Goal: Obtain resource: Download file/media

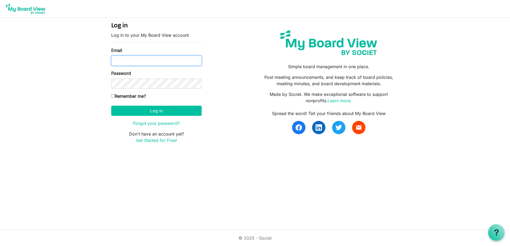
type input "ryan.mcneill@efirstbank.com"
click at [111, 95] on div "Log in Log in to your My Board View account Email ryan.mcneill@efirstbank.com P…" at bounding box center [156, 85] width 98 height 126
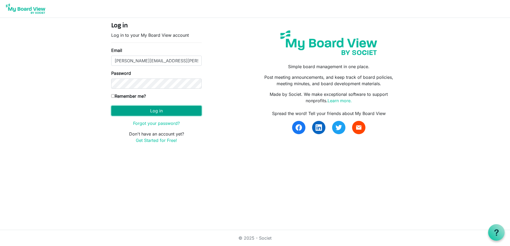
click at [142, 110] on button "Log in" at bounding box center [156, 111] width 90 height 10
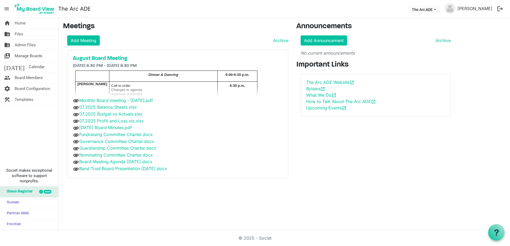
click at [335, 198] on div "home Home folder_shared Files folder_shared Admin Files switch_account Manage B…" at bounding box center [255, 124] width 510 height 212
click at [360, 179] on div "Announcements Add Announcement Archive No current announcements Important Links…" at bounding box center [375, 102] width 167 height 160
click at [382, 171] on div "Announcements Add Announcement Archive No current announcements Important Links…" at bounding box center [375, 102] width 167 height 160
click at [124, 107] on link "07.2025 Balance Sheets.xlsx" at bounding box center [108, 106] width 58 height 5
click at [112, 115] on link "07.2025 Budget vs Actuals.xlsx" at bounding box center [110, 113] width 63 height 5
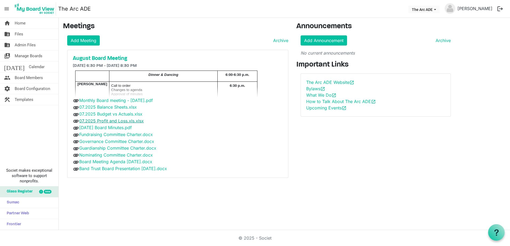
click at [112, 122] on link "07.2025 Profit and Loss.xls.xlsx" at bounding box center [111, 120] width 64 height 5
click at [103, 168] on link "Band Trust Board Presentation [DATE].docx" at bounding box center [123, 168] width 88 height 5
click at [112, 162] on link "Board Meeting Agenda [DATE].docx" at bounding box center [115, 161] width 73 height 5
click at [117, 115] on link "07.2025 Budget vs Actuals.xlsx" at bounding box center [110, 113] width 63 height 5
click at [132, 198] on div "home Home folder_shared Files folder_shared Admin Files switch_account Manage B…" at bounding box center [255, 124] width 510 height 212
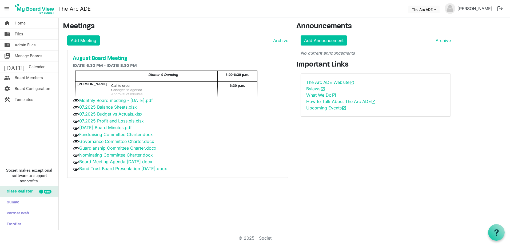
click at [83, 200] on div "home Home folder_shared Files folder_shared Admin Files switch_account Manage B…" at bounding box center [255, 124] width 510 height 212
click at [27, 26] on link "home Home" at bounding box center [29, 23] width 58 height 11
click at [147, 227] on div "home Home folder_shared Files folder_shared Admin Files switch_account Manage B…" at bounding box center [255, 124] width 510 height 212
click at [28, 79] on span "Board Members" at bounding box center [29, 77] width 28 height 11
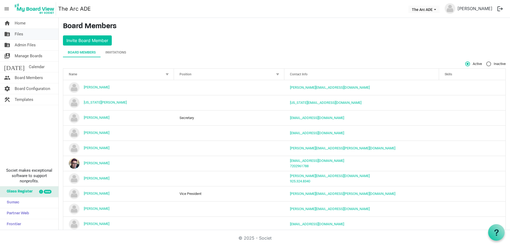
click at [20, 34] on span "Files" at bounding box center [19, 34] width 9 height 11
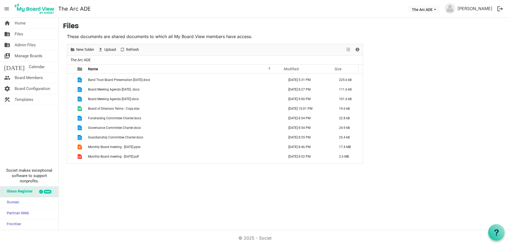
scroll to position [217, 0]
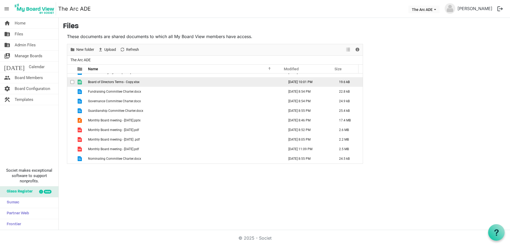
click at [116, 83] on span "Board of Directors Terms - Copy.xlsx" at bounding box center [113, 82] width 51 height 4
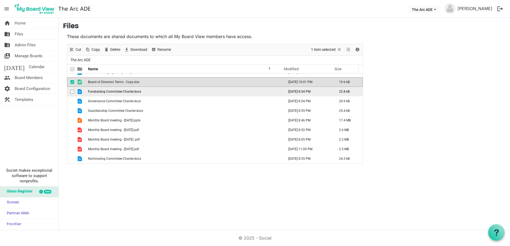
click at [116, 92] on span "Fundraising Committee Charter.docx" at bounding box center [114, 92] width 53 height 4
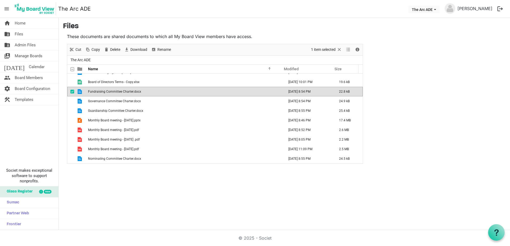
click at [116, 92] on span "Fundraising Committee Charter.docx" at bounding box center [114, 92] width 53 height 4
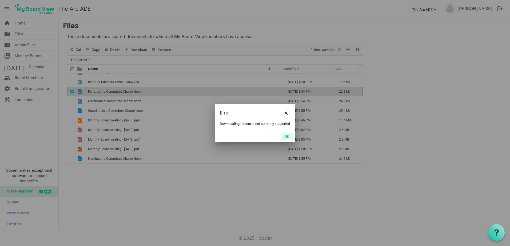
click at [291, 136] on button "OK" at bounding box center [287, 136] width 12 height 7
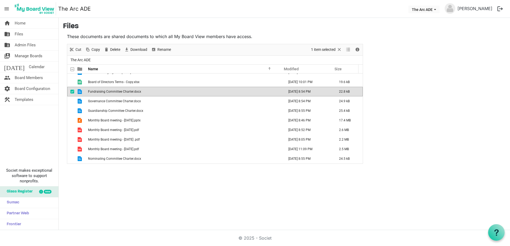
click at [95, 91] on span "Fundraising Committee Charter.docx" at bounding box center [114, 92] width 53 height 4
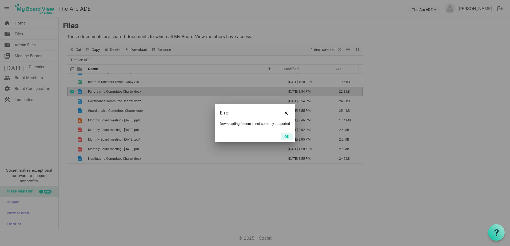
click at [287, 138] on button "OK" at bounding box center [287, 136] width 12 height 7
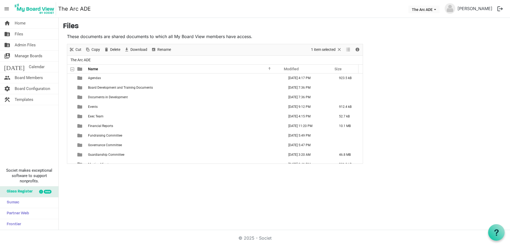
scroll to position [0, 0]
